Goal: Task Accomplishment & Management: Complete application form

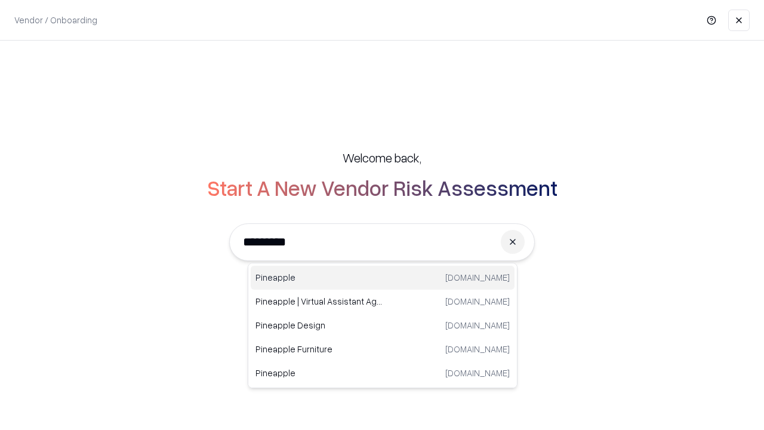
click at [383, 278] on div "Pineapple pineappleenergy.com" at bounding box center [383, 278] width 264 height 24
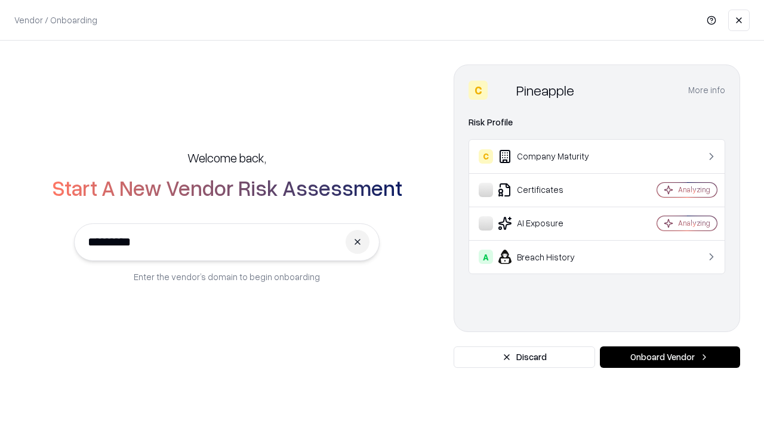
type input "*********"
click at [670, 357] on button "Onboard Vendor" at bounding box center [670, 356] width 140 height 21
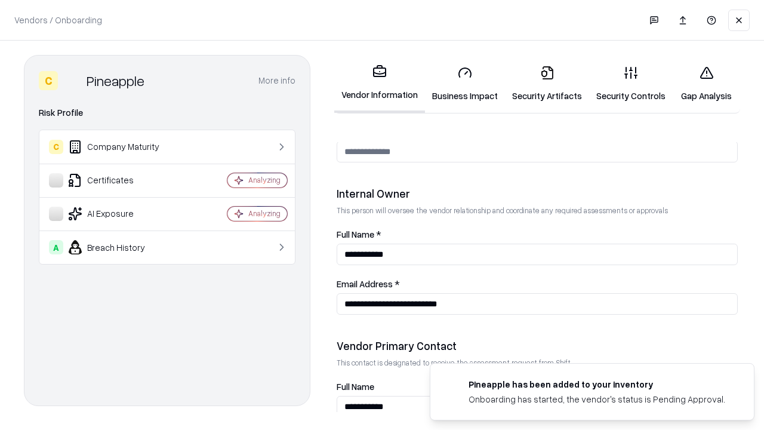
scroll to position [619, 0]
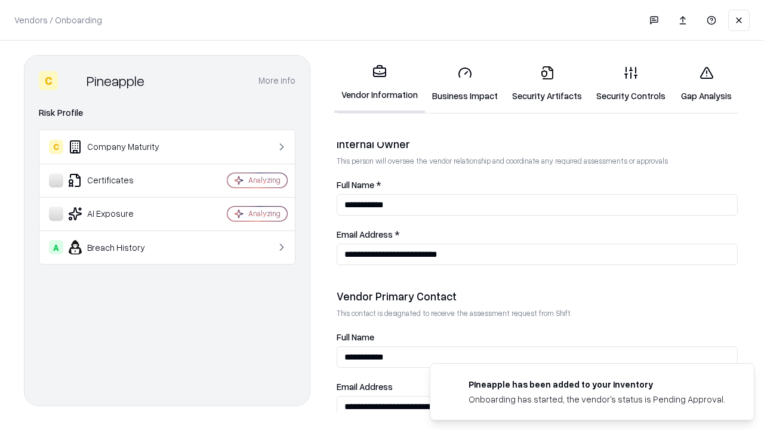
click at [465, 84] on link "Business Impact" at bounding box center [465, 84] width 80 height 56
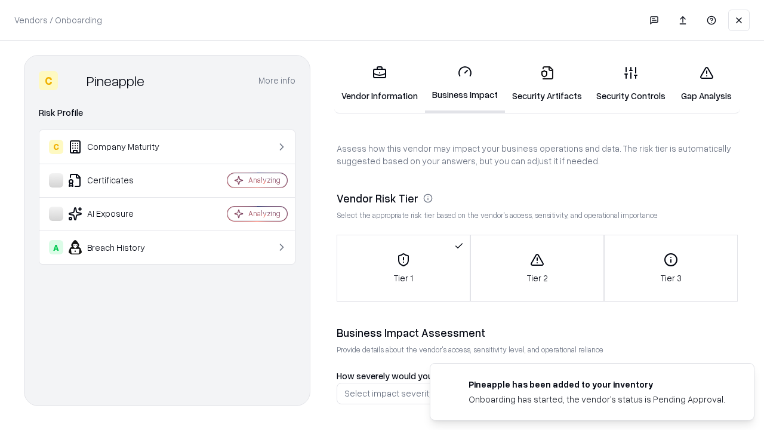
click at [547, 84] on link "Security Artifacts" at bounding box center [547, 84] width 84 height 56
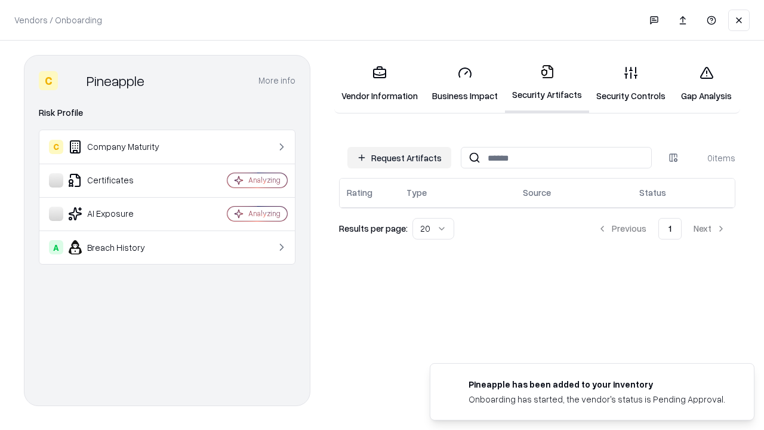
click at [399, 158] on button "Request Artifacts" at bounding box center [400, 157] width 104 height 21
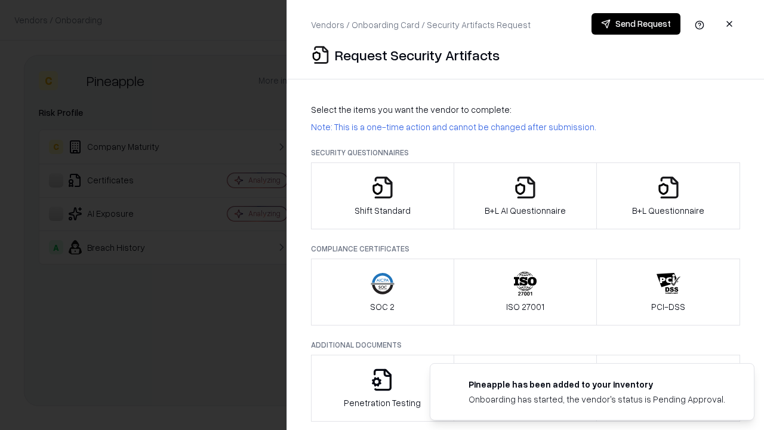
click at [382, 196] on icon "button" at bounding box center [383, 188] width 24 height 24
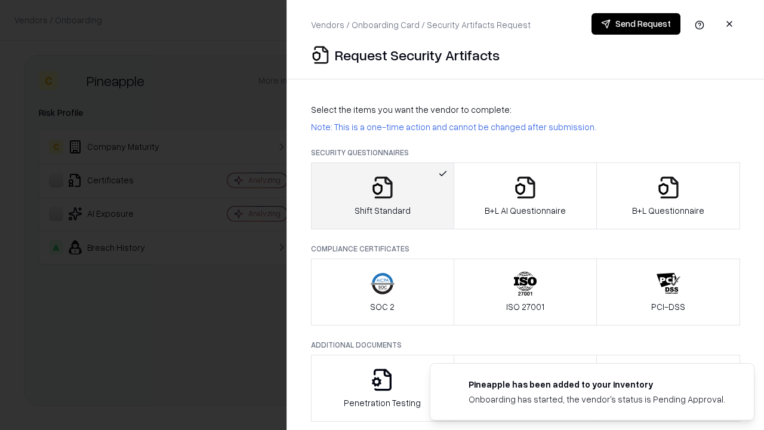
click at [636, 24] on button "Send Request" at bounding box center [636, 23] width 89 height 21
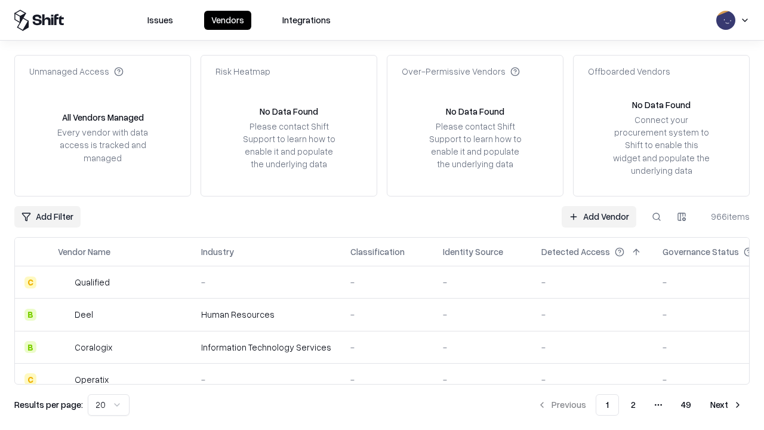
click at [657, 216] on button at bounding box center [656, 216] width 21 height 21
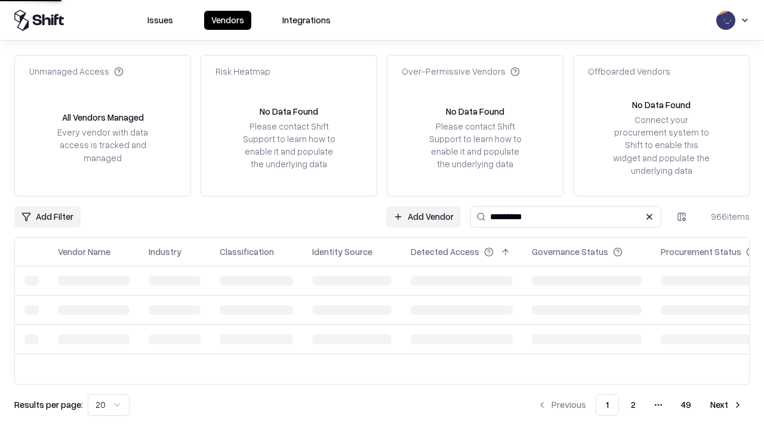
type input "*********"
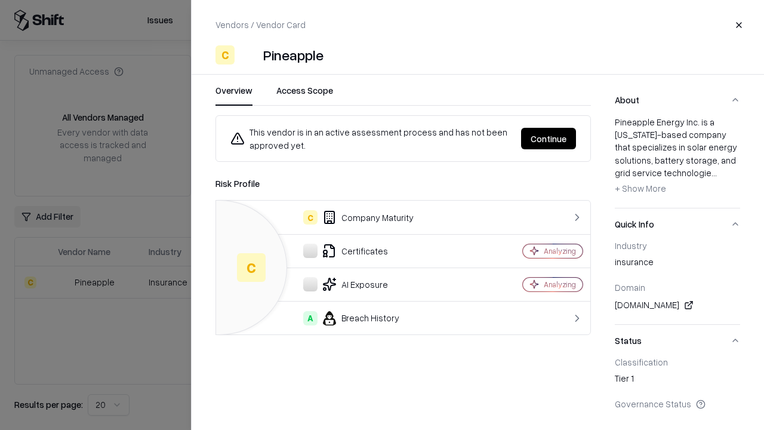
click at [549, 139] on button "Continue" at bounding box center [548, 138] width 55 height 21
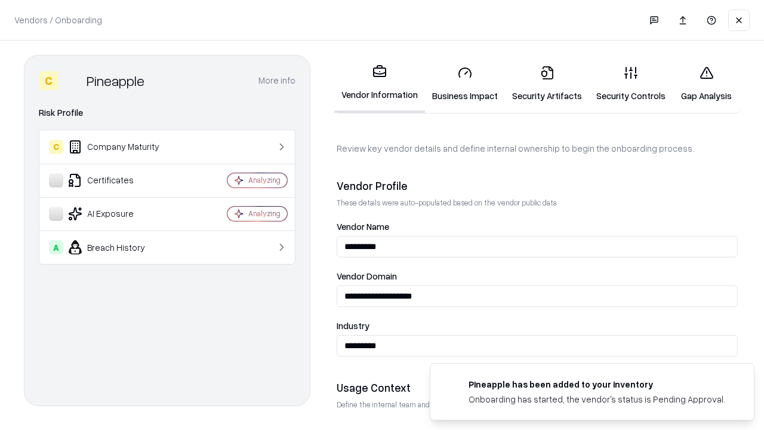
click at [547, 84] on link "Security Artifacts" at bounding box center [547, 84] width 84 height 56
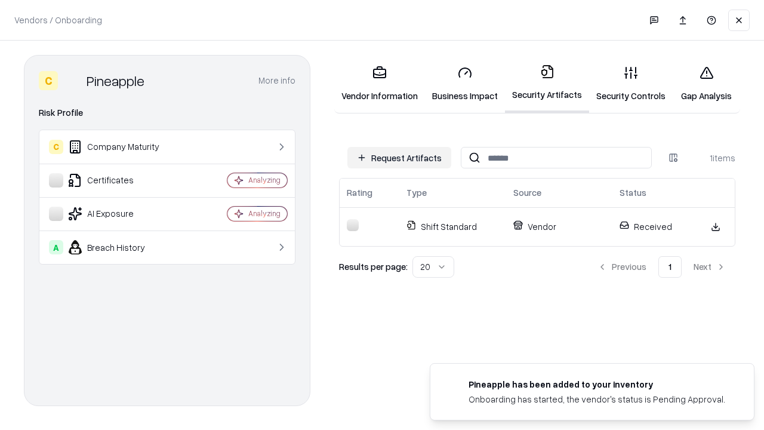
click at [631, 84] on link "Security Controls" at bounding box center [631, 84] width 84 height 56
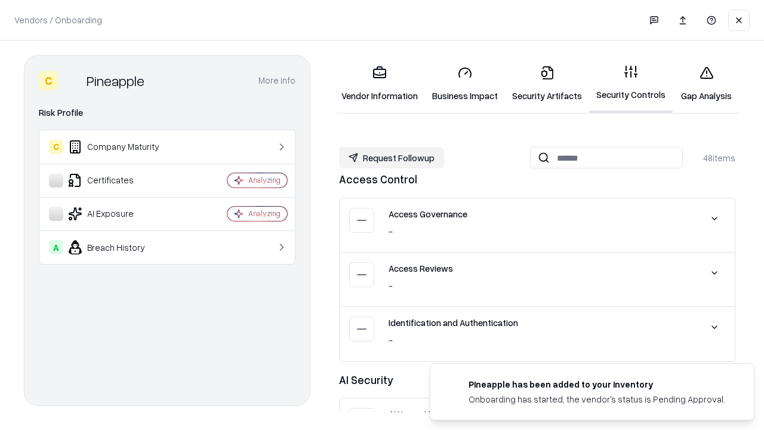
click at [392, 158] on button "Request Followup" at bounding box center [391, 157] width 105 height 21
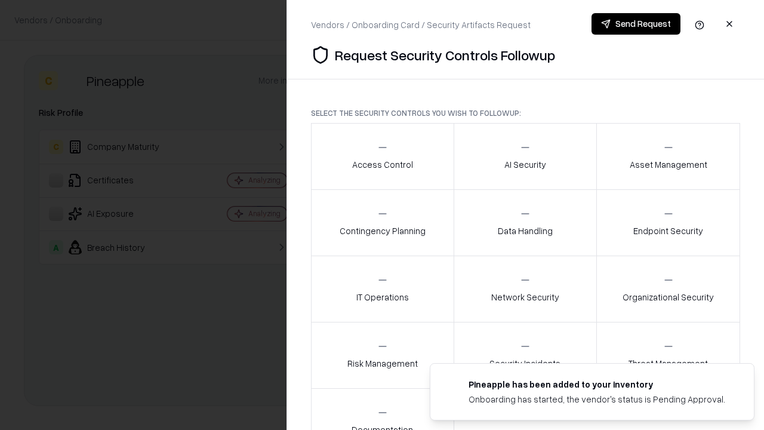
click at [382, 156] on div "Access Control" at bounding box center [382, 156] width 61 height 29
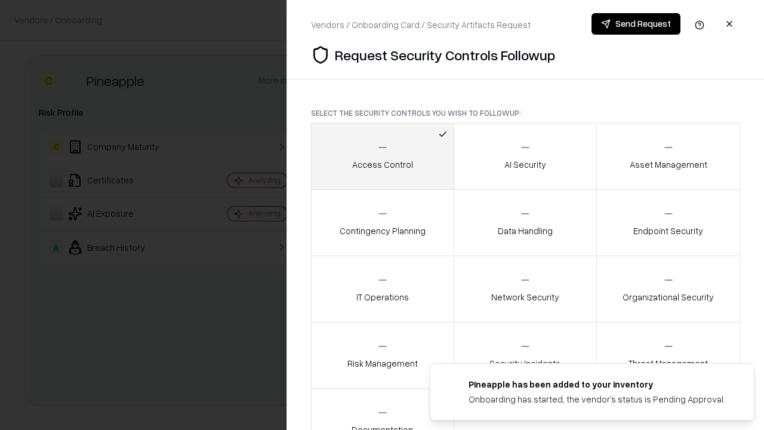
click at [636, 24] on button "Send Request" at bounding box center [636, 23] width 89 height 21
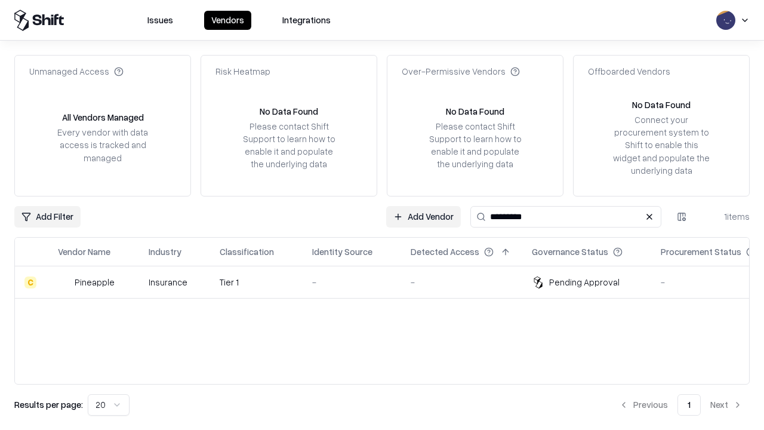
type input "*********"
click at [389, 282] on div "-" at bounding box center [351, 282] width 79 height 13
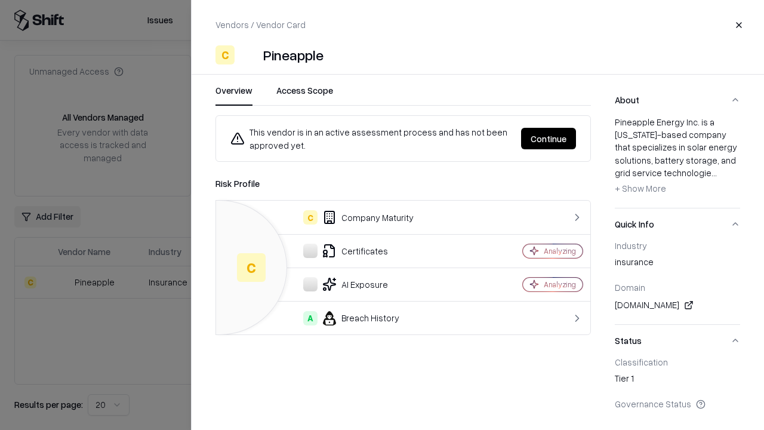
click at [549, 139] on button "Continue" at bounding box center [548, 138] width 55 height 21
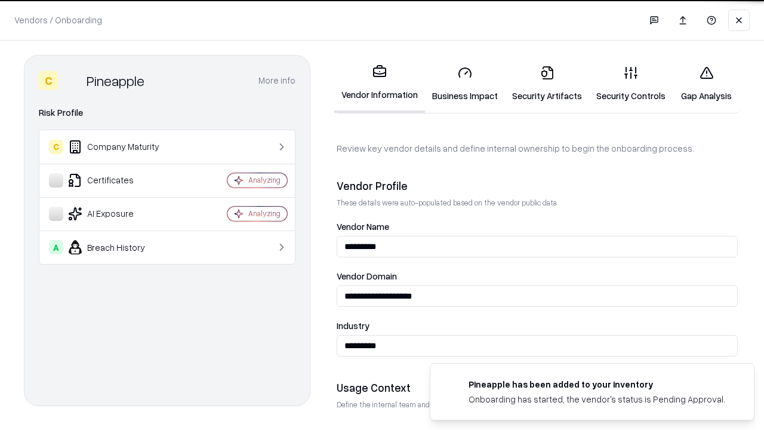
click at [706, 84] on link "Gap Analysis" at bounding box center [706, 84] width 67 height 56
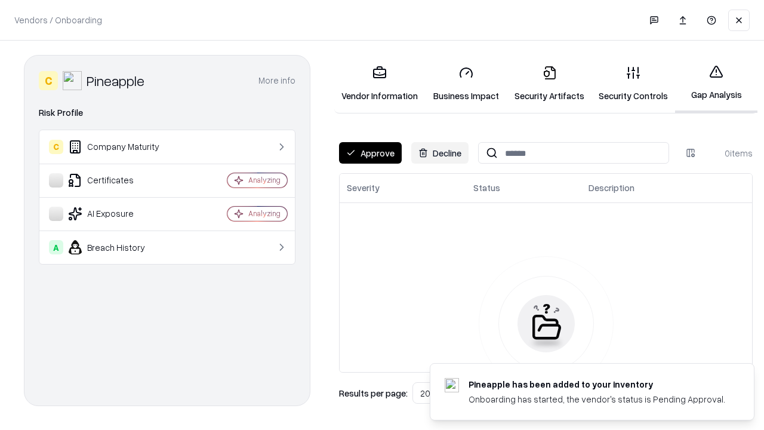
click at [370, 153] on button "Approve" at bounding box center [370, 152] width 63 height 21
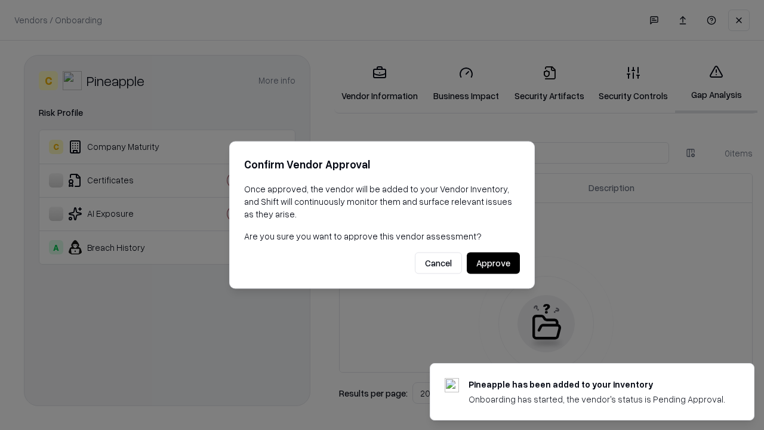
click at [493, 263] on button "Approve" at bounding box center [493, 263] width 53 height 21
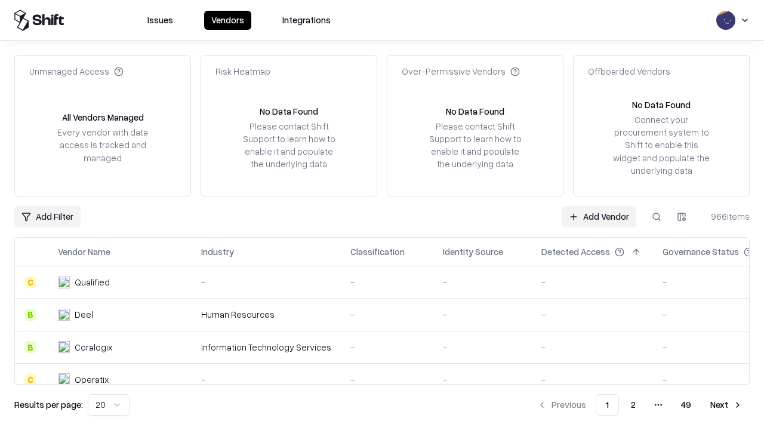
type input "*********"
click at [599, 216] on link "Add Vendor" at bounding box center [599, 216] width 75 height 21
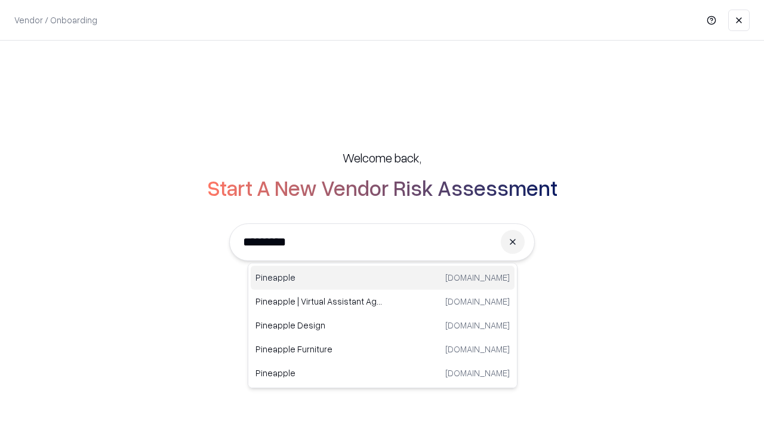
click at [383, 278] on div "Pineapple pineappleenergy.com" at bounding box center [383, 278] width 264 height 24
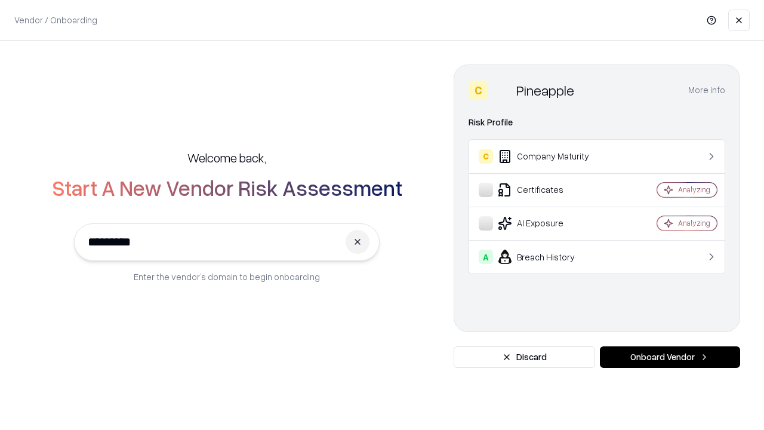
type input "*********"
click at [670, 357] on button "Onboard Vendor" at bounding box center [670, 356] width 140 height 21
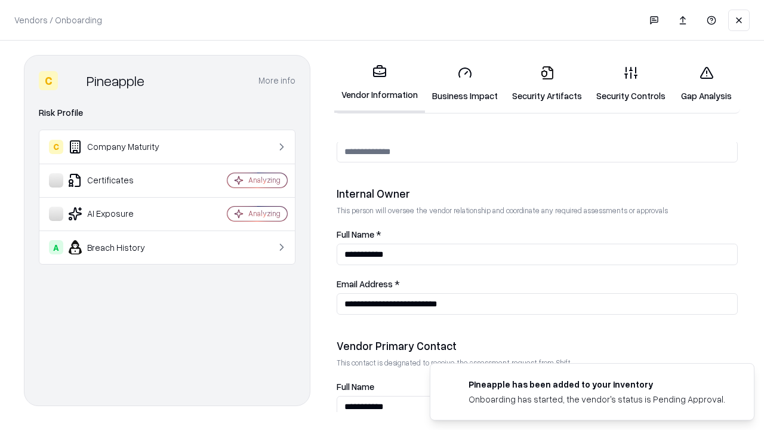
scroll to position [619, 0]
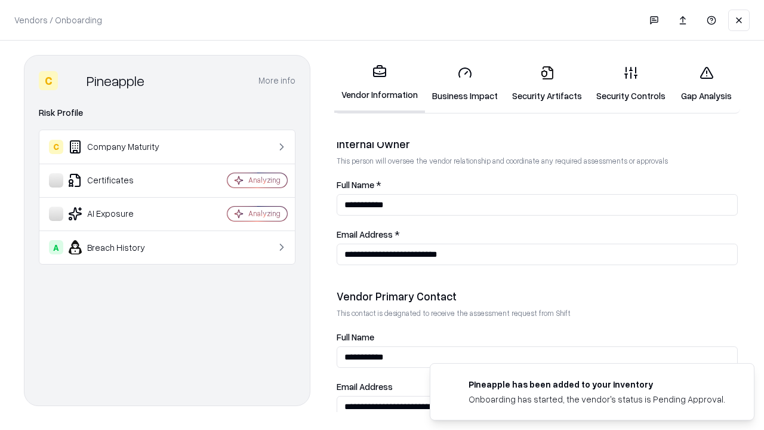
click at [706, 84] on link "Gap Analysis" at bounding box center [706, 84] width 67 height 56
